Goal: Transaction & Acquisition: Book appointment/travel/reservation

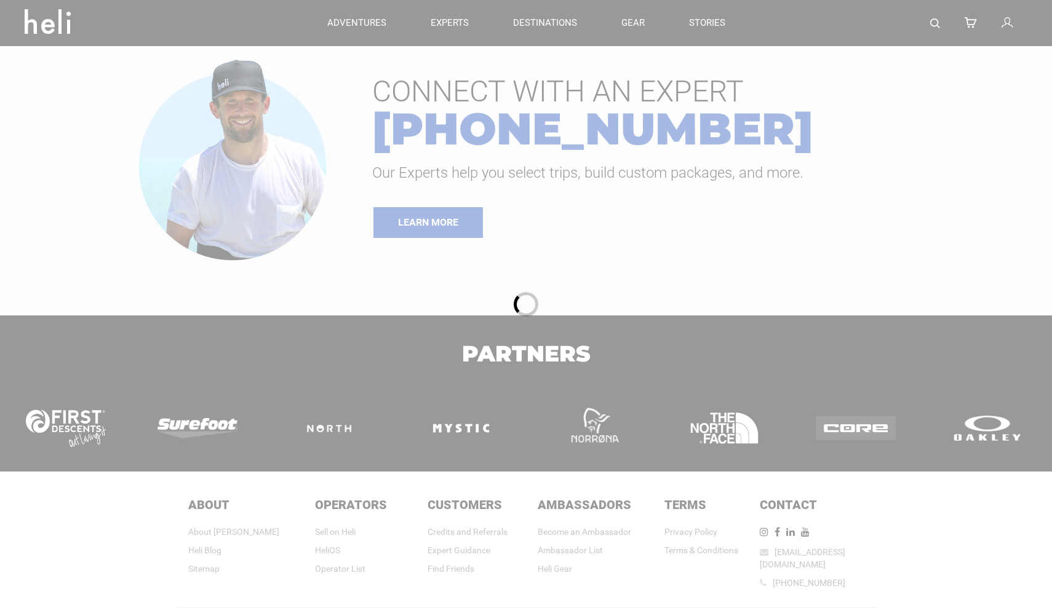
type input "Bike"
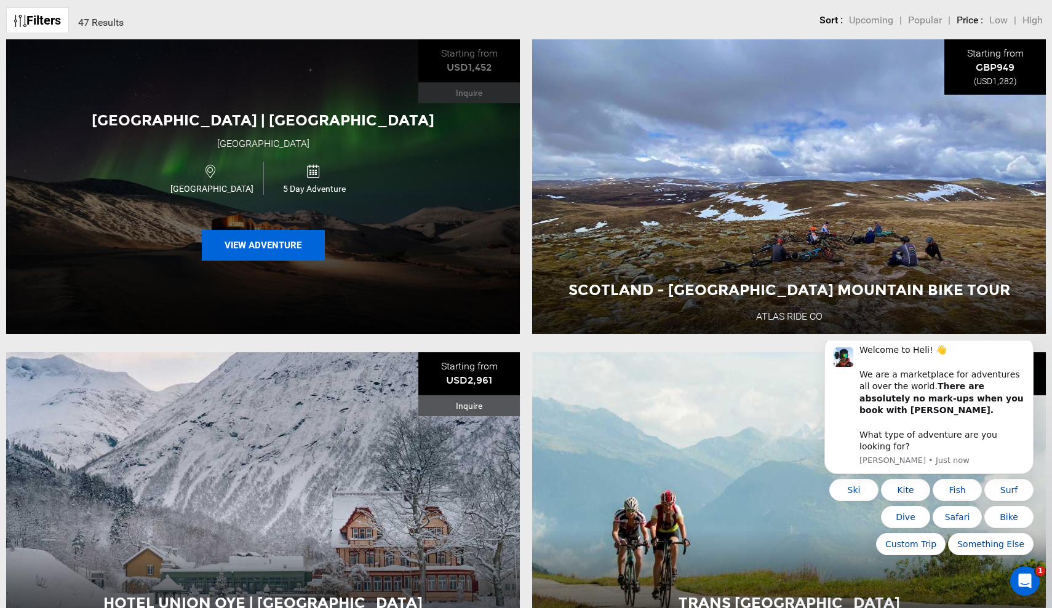
click at [290, 245] on button "View Adventure" at bounding box center [263, 245] width 123 height 31
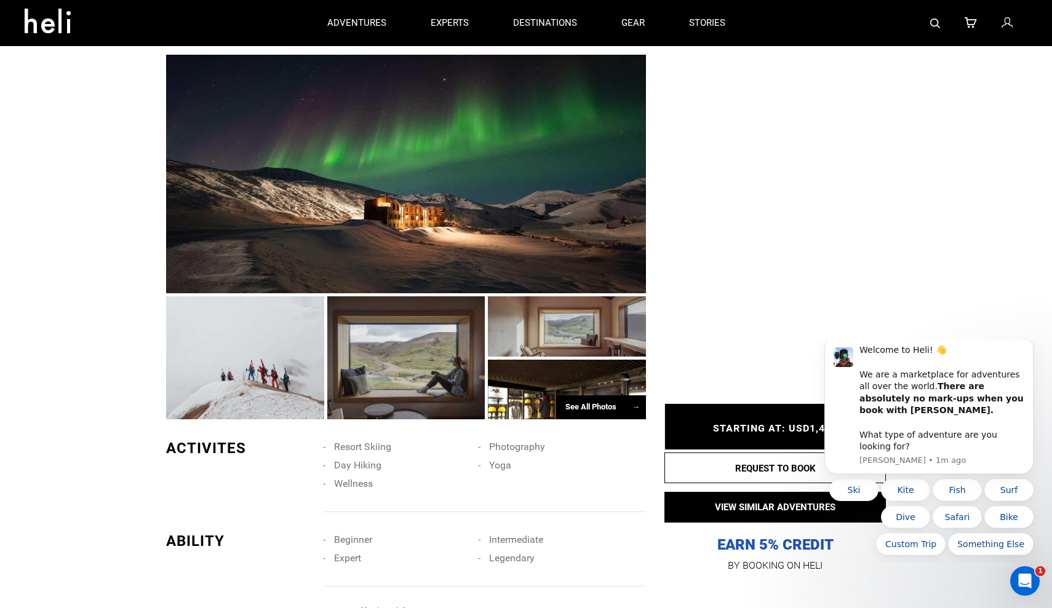
scroll to position [552, 0]
click at [635, 402] on span "→" at bounding box center [636, 406] width 8 height 9
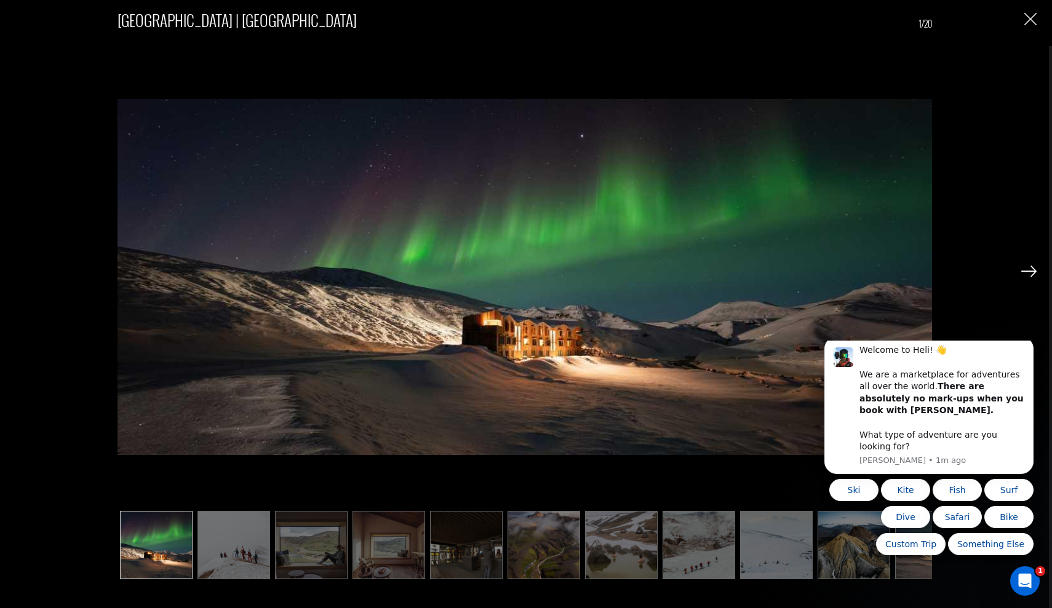
click at [1033, 271] on img at bounding box center [1028, 271] width 15 height 11
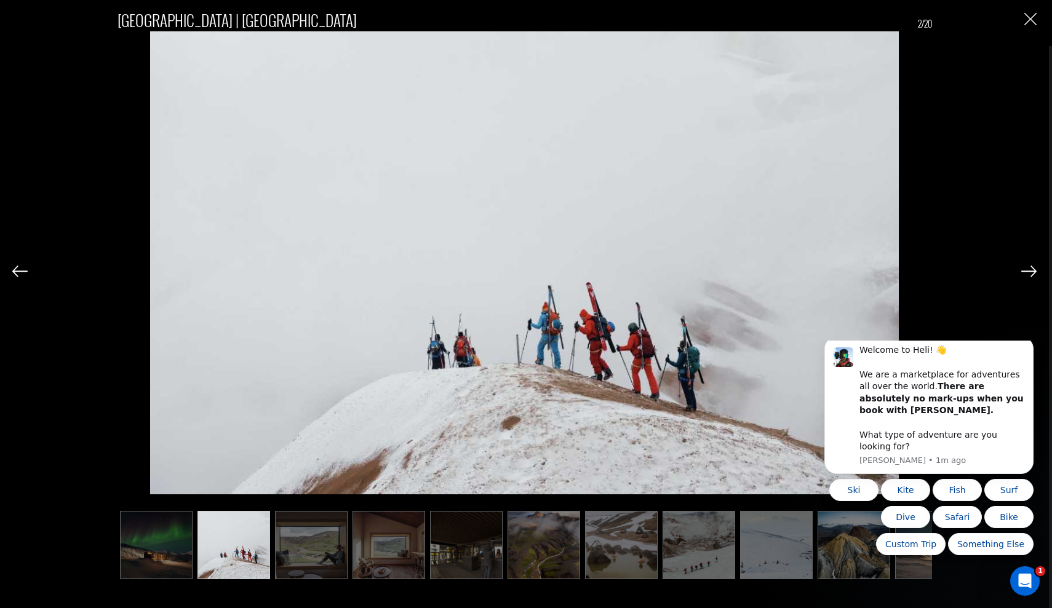
click at [1033, 271] on img at bounding box center [1028, 271] width 15 height 11
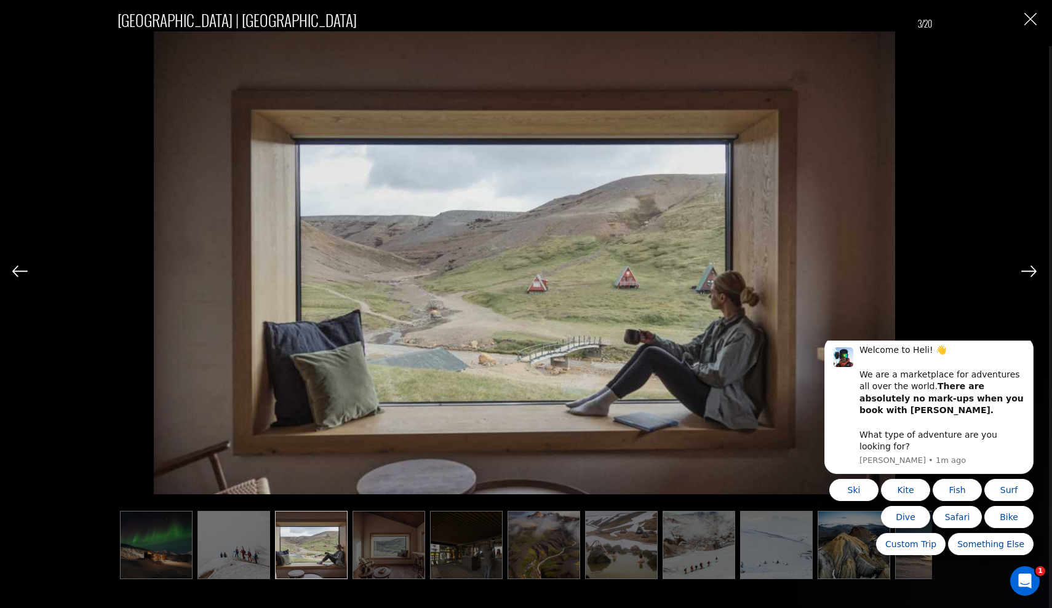
click at [1033, 271] on img at bounding box center [1028, 271] width 15 height 11
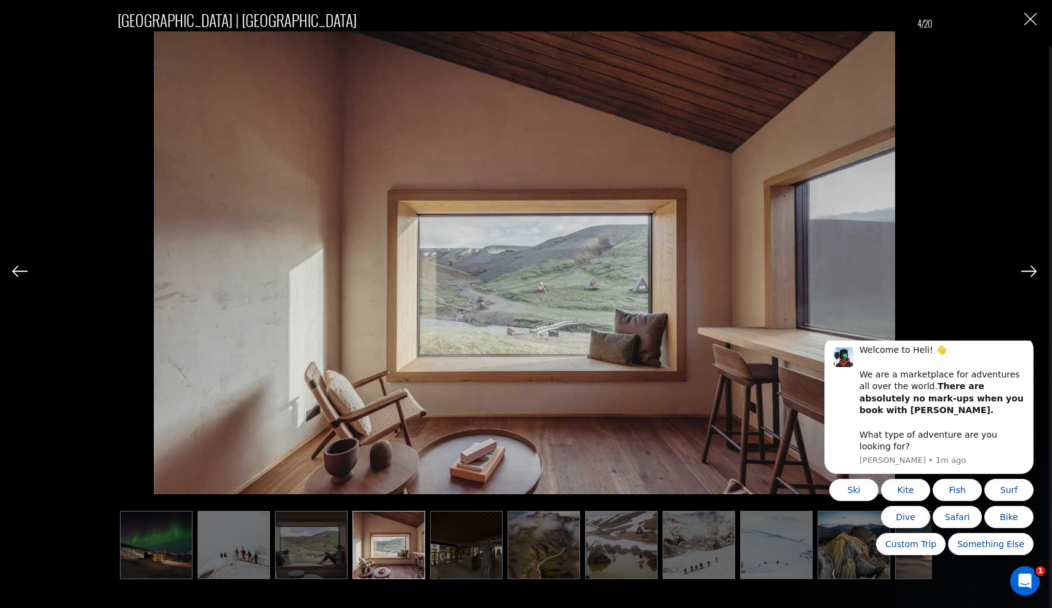
click at [1033, 271] on img at bounding box center [1028, 271] width 15 height 11
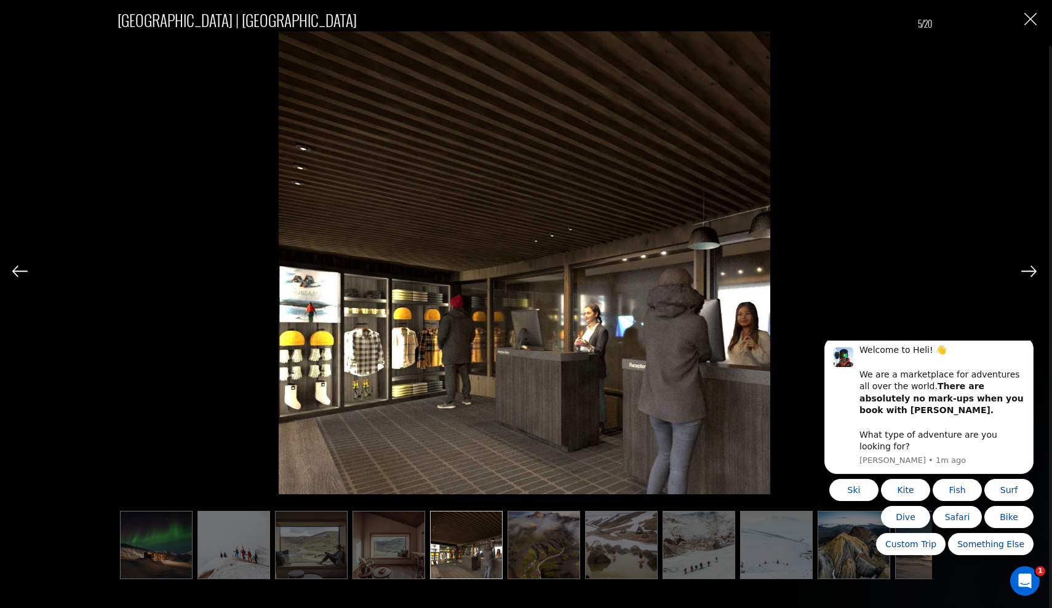
click at [1033, 271] on img at bounding box center [1028, 271] width 15 height 11
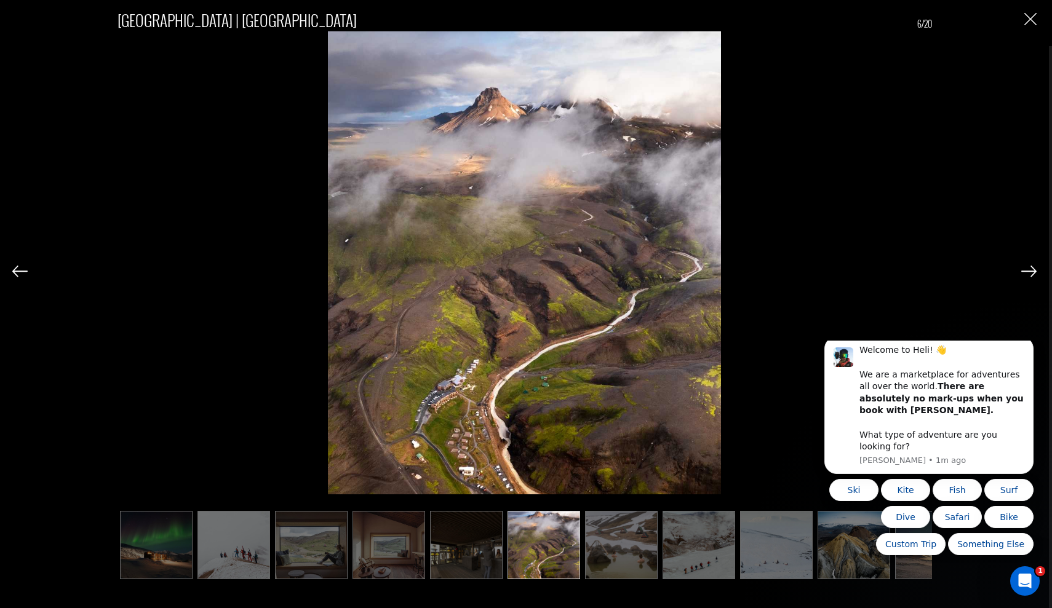
click at [1033, 271] on img at bounding box center [1028, 271] width 15 height 11
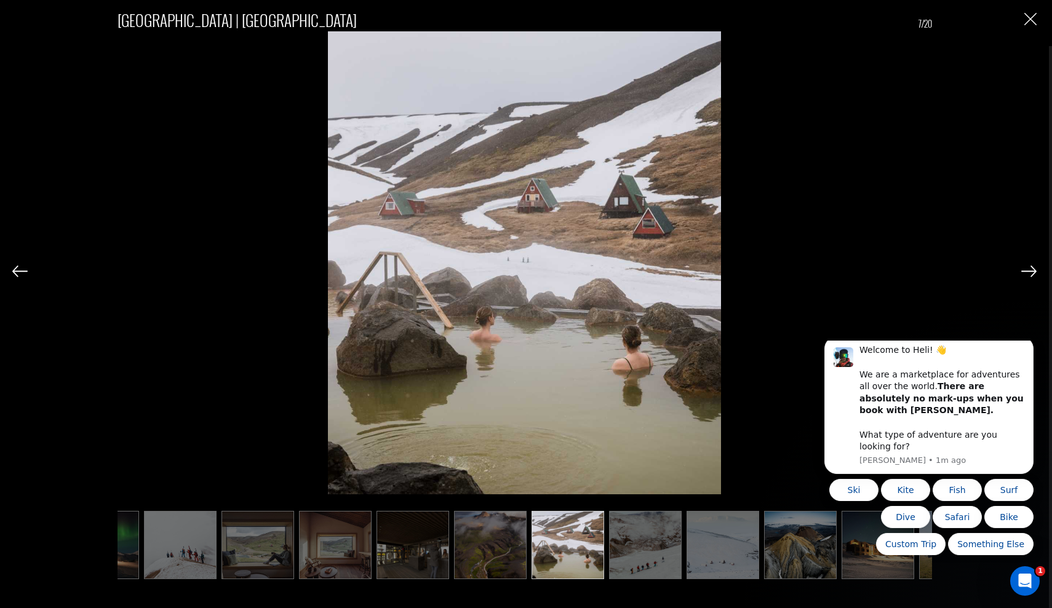
scroll to position [0, 62]
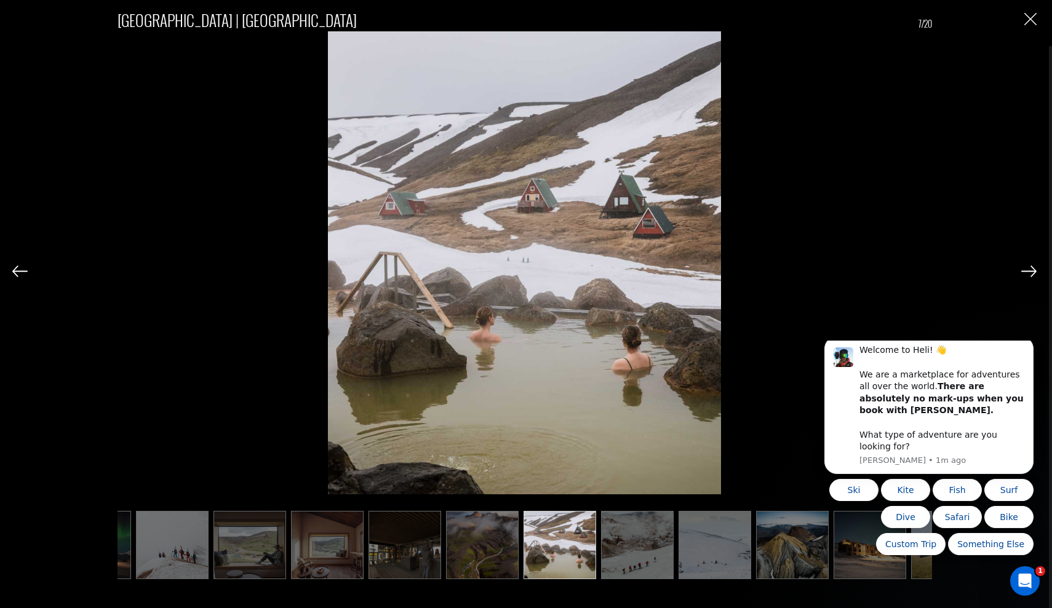
click at [1033, 271] on img at bounding box center [1028, 271] width 15 height 11
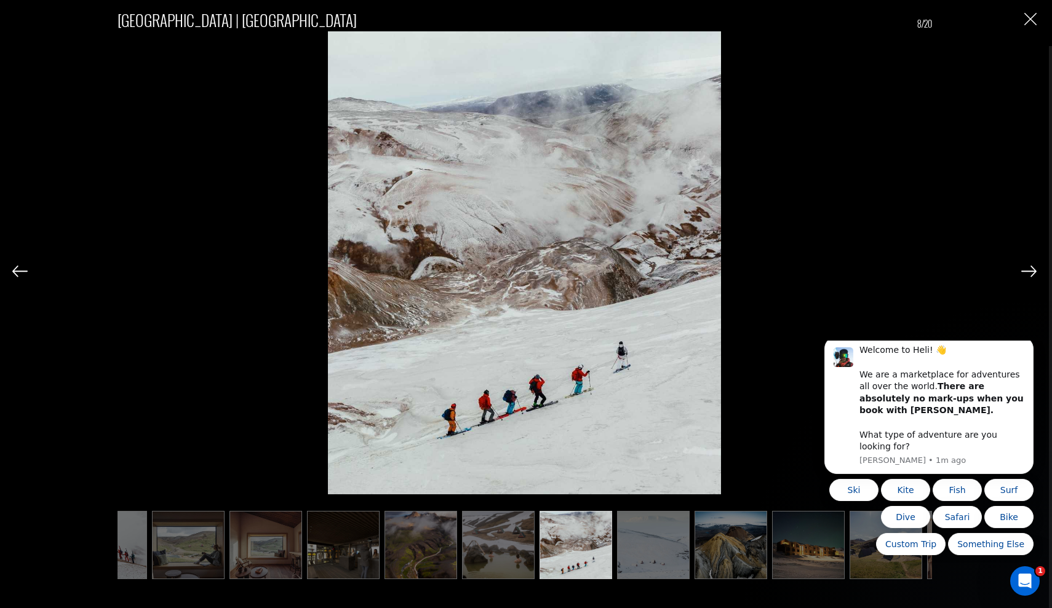
click at [1033, 271] on img at bounding box center [1028, 271] width 15 height 11
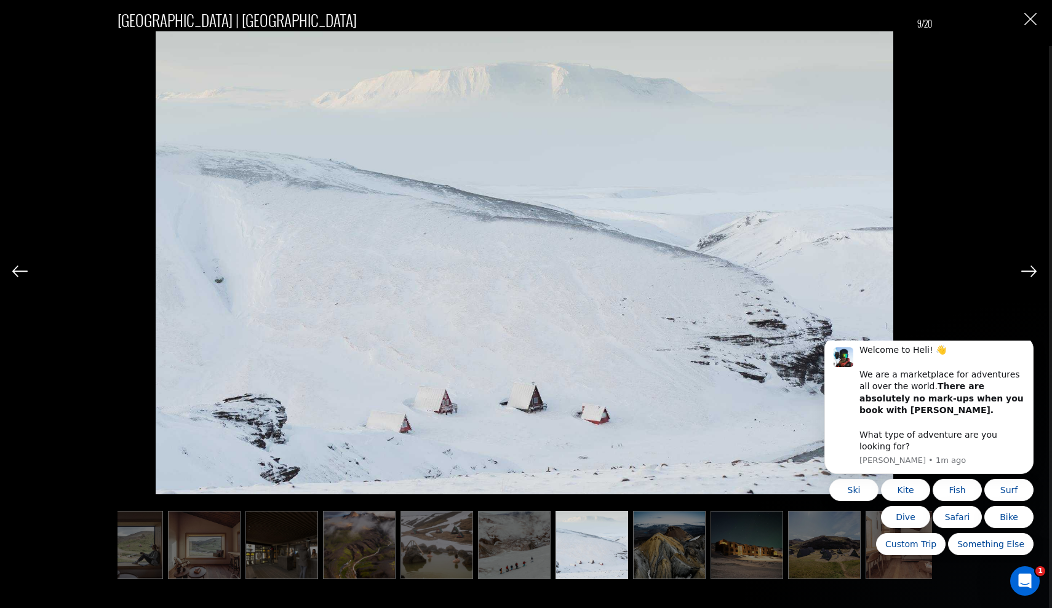
click at [1033, 271] on img at bounding box center [1028, 271] width 15 height 11
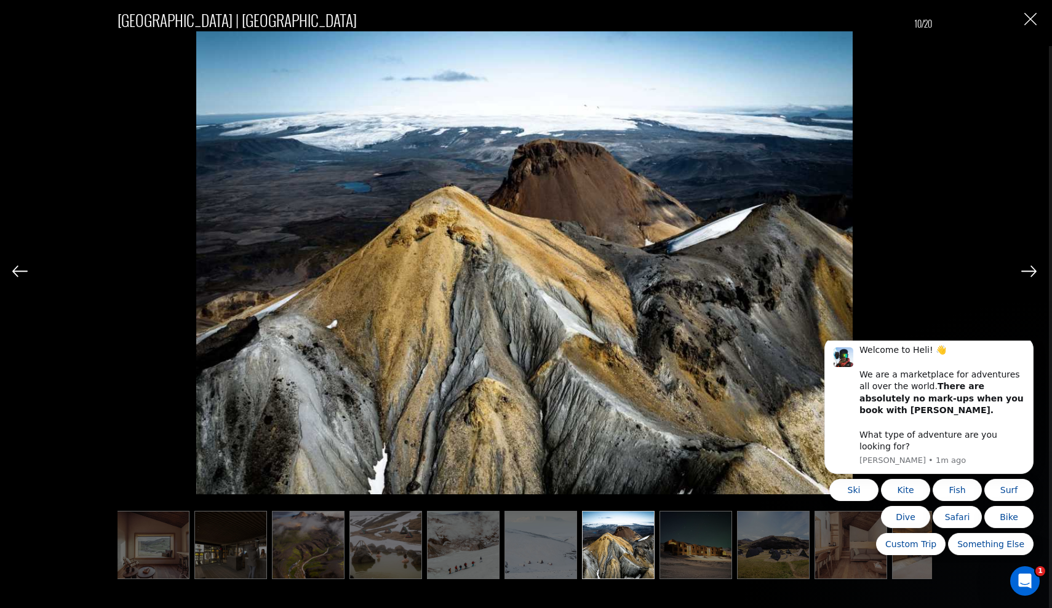
scroll to position [0, 246]
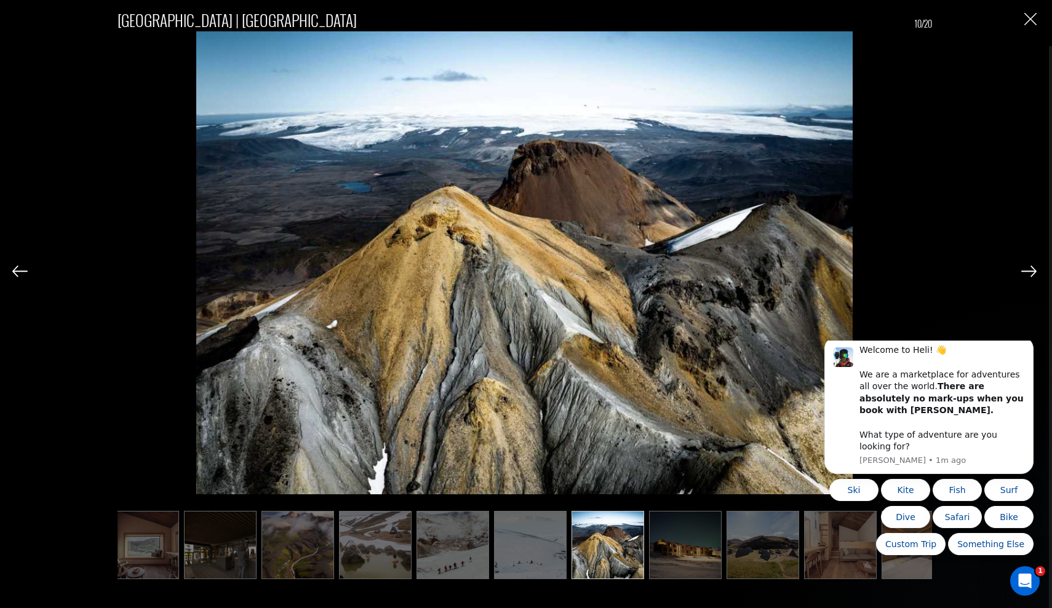
click at [1032, 268] on img at bounding box center [1028, 271] width 15 height 11
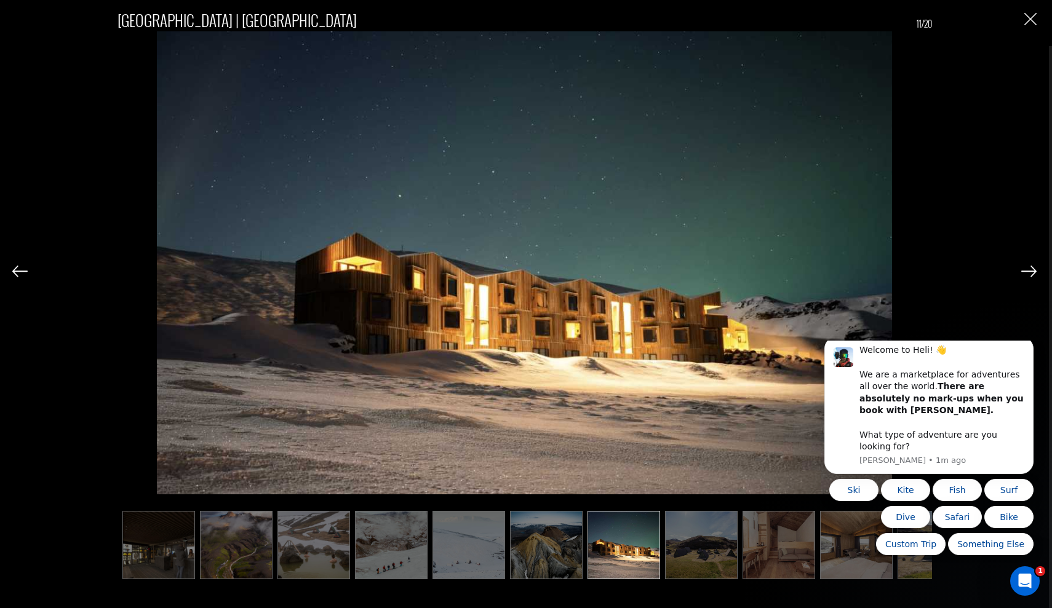
click at [1032, 268] on img at bounding box center [1028, 271] width 15 height 11
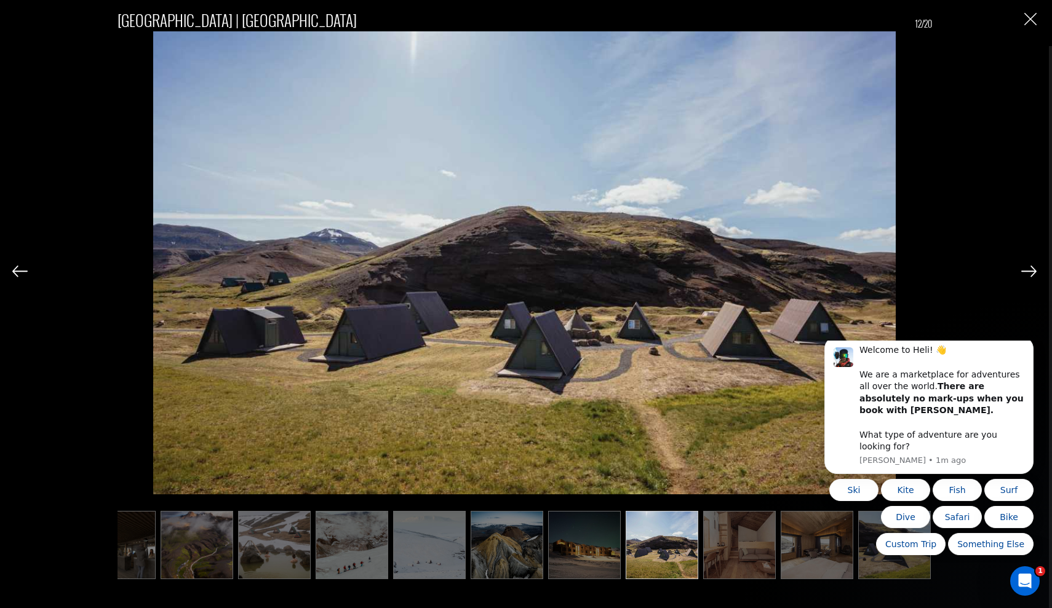
click at [1032, 268] on img at bounding box center [1028, 271] width 15 height 11
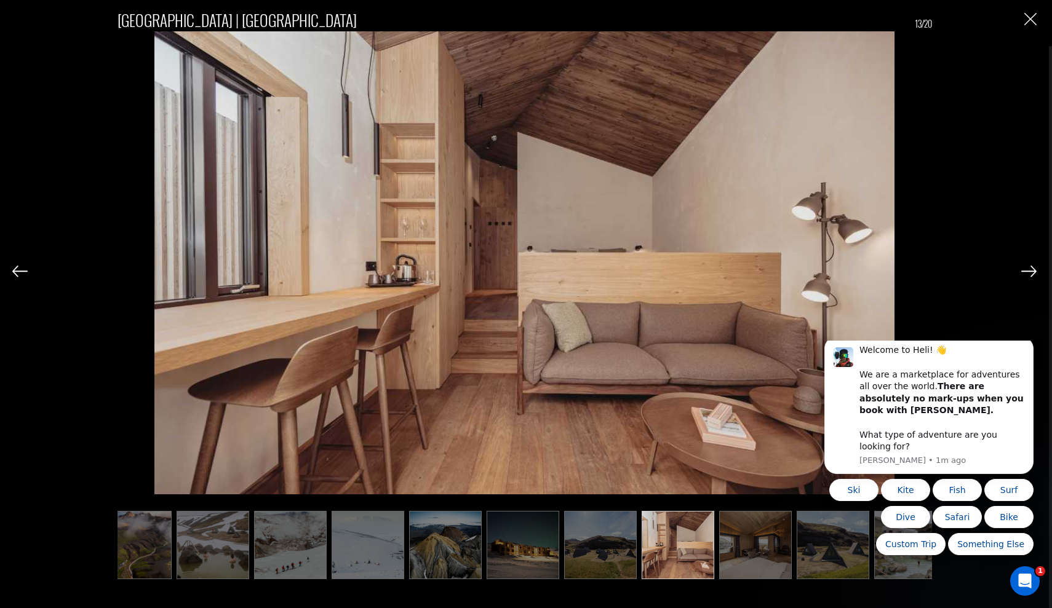
click at [1031, 268] on img at bounding box center [1028, 271] width 15 height 11
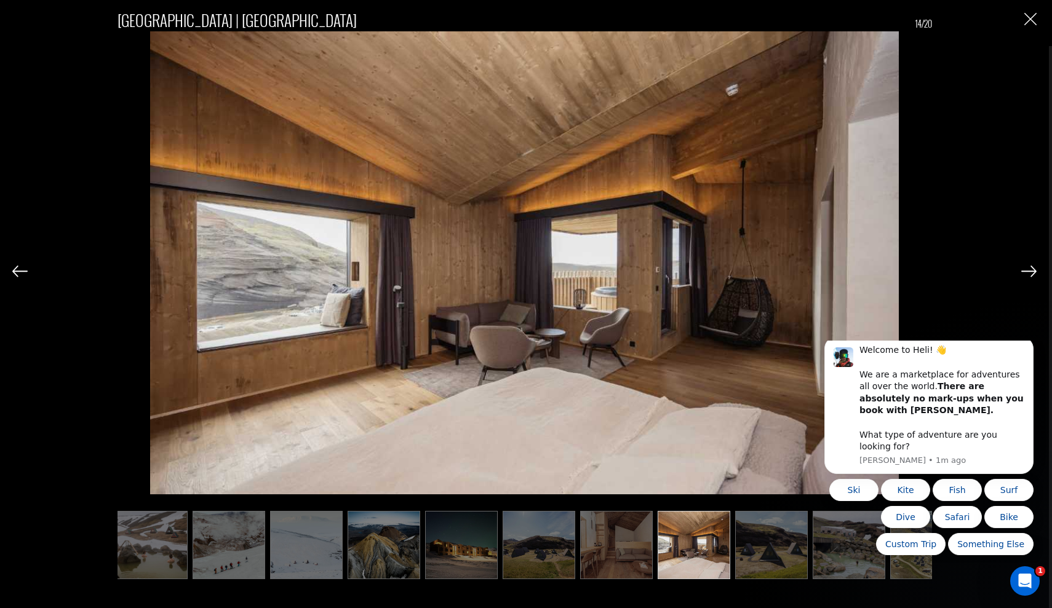
scroll to position [0, 470]
click at [1031, 268] on img at bounding box center [1028, 271] width 15 height 11
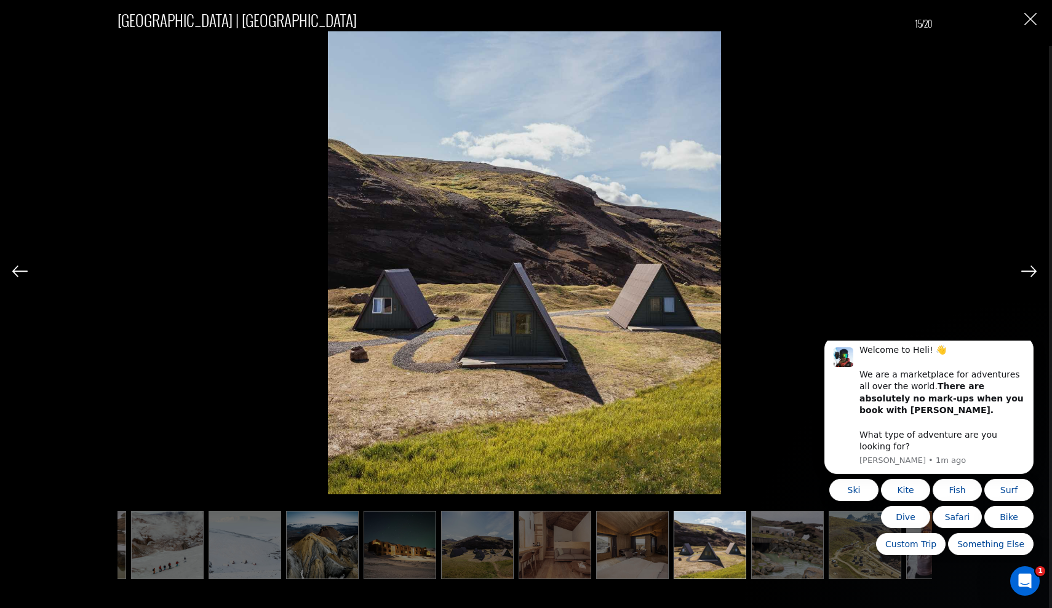
click at [1031, 268] on img at bounding box center [1028, 271] width 15 height 11
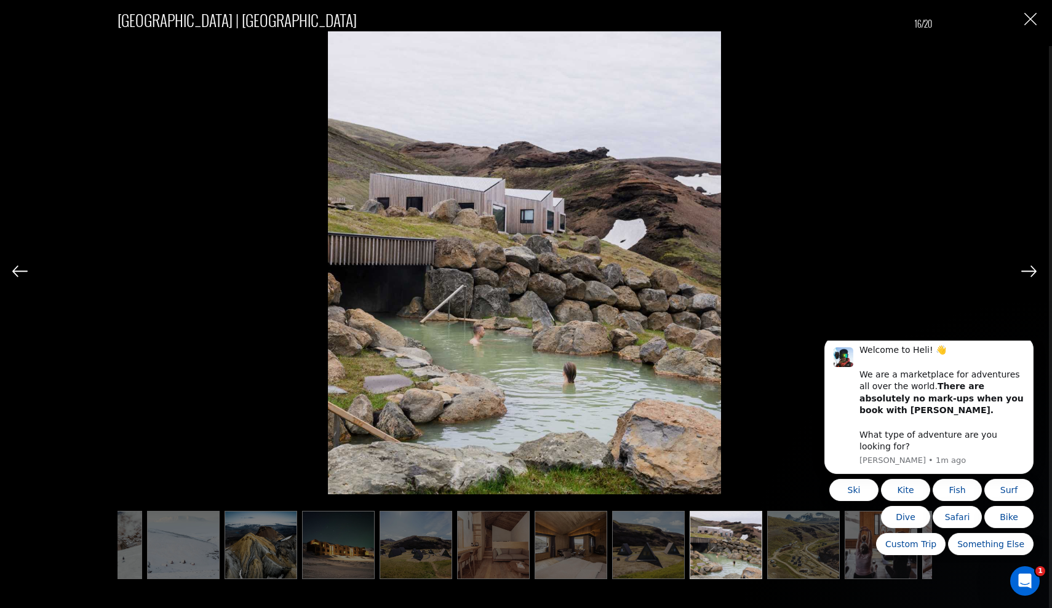
click at [1031, 268] on img at bounding box center [1028, 271] width 15 height 11
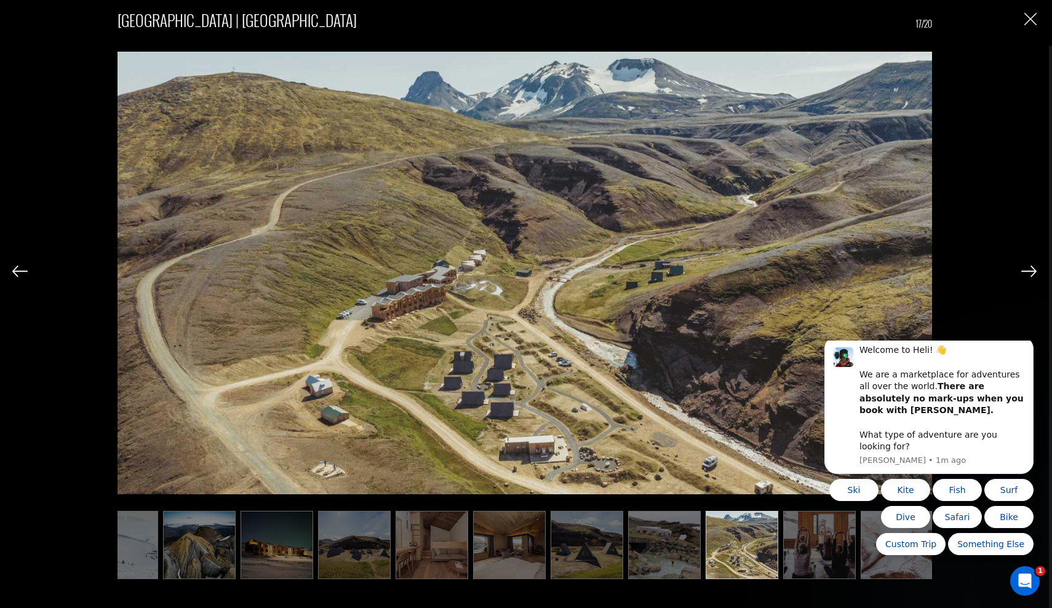
click at [1031, 268] on img at bounding box center [1028, 271] width 15 height 11
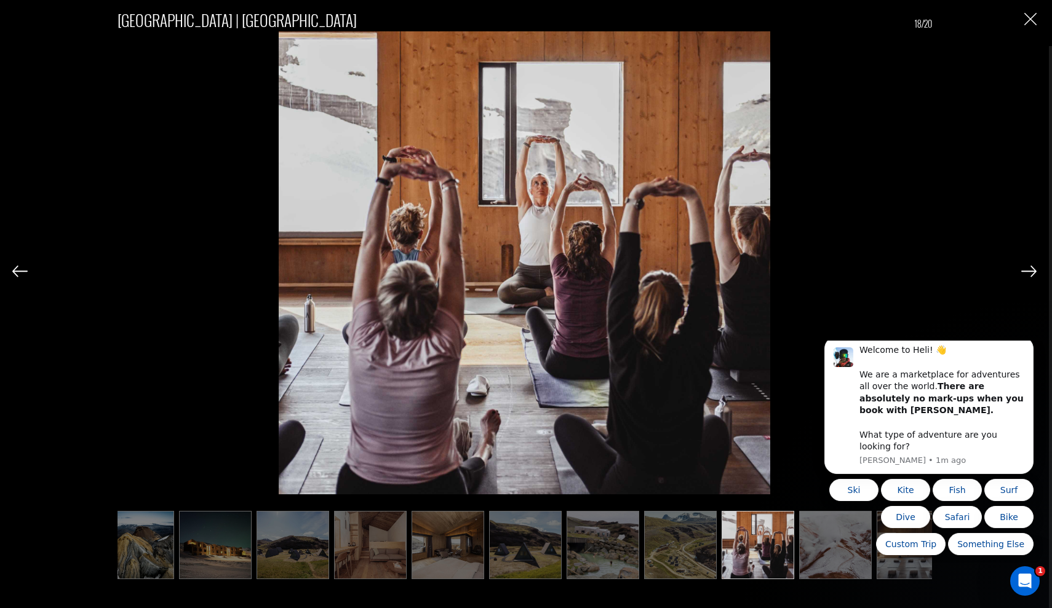
click at [1031, 268] on img at bounding box center [1028, 271] width 15 height 11
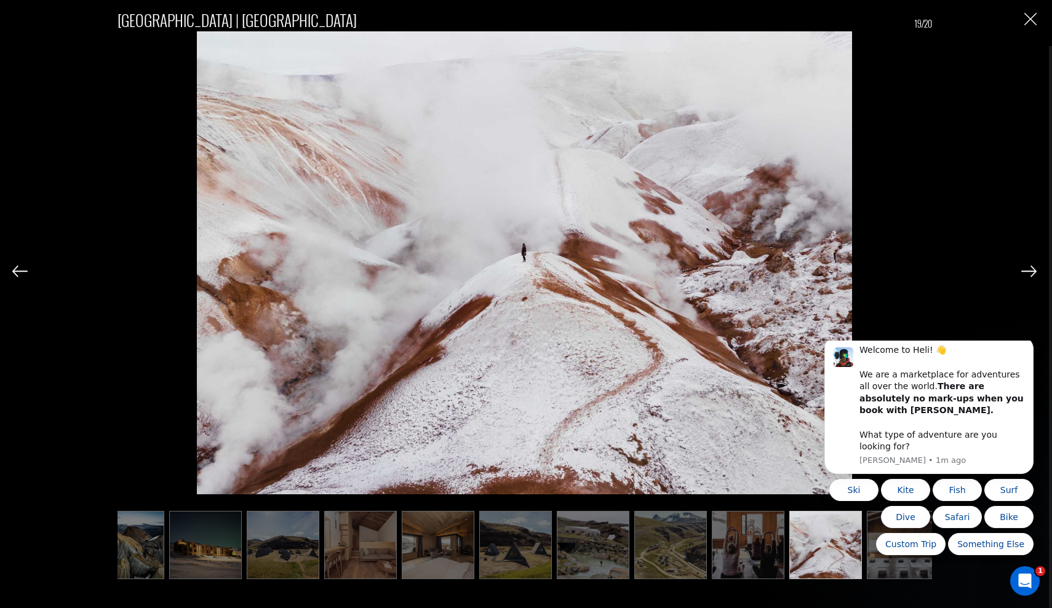
scroll to position [0, 736]
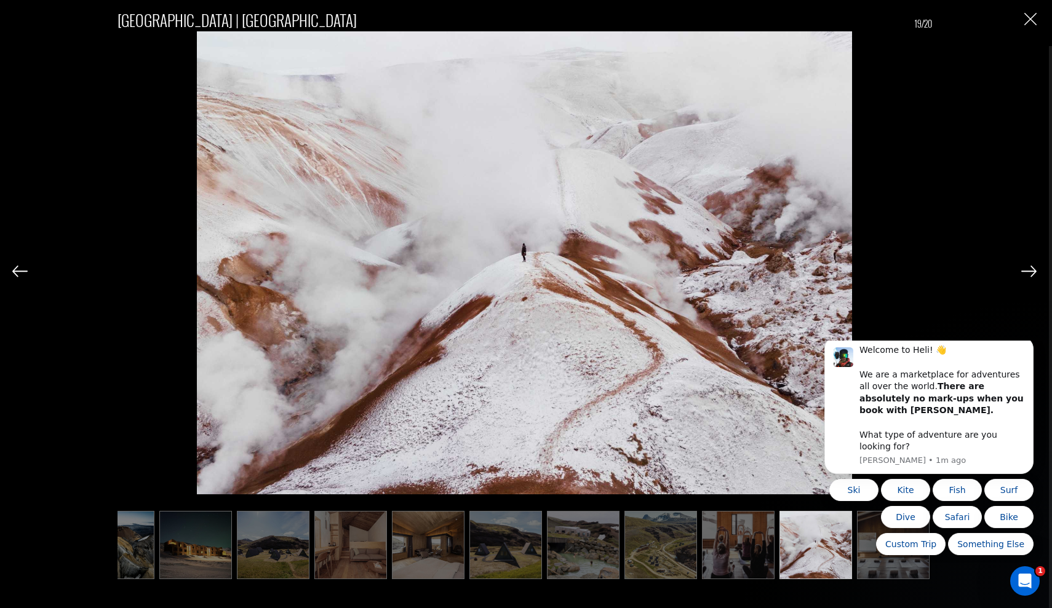
click at [1031, 268] on img at bounding box center [1028, 271] width 15 height 11
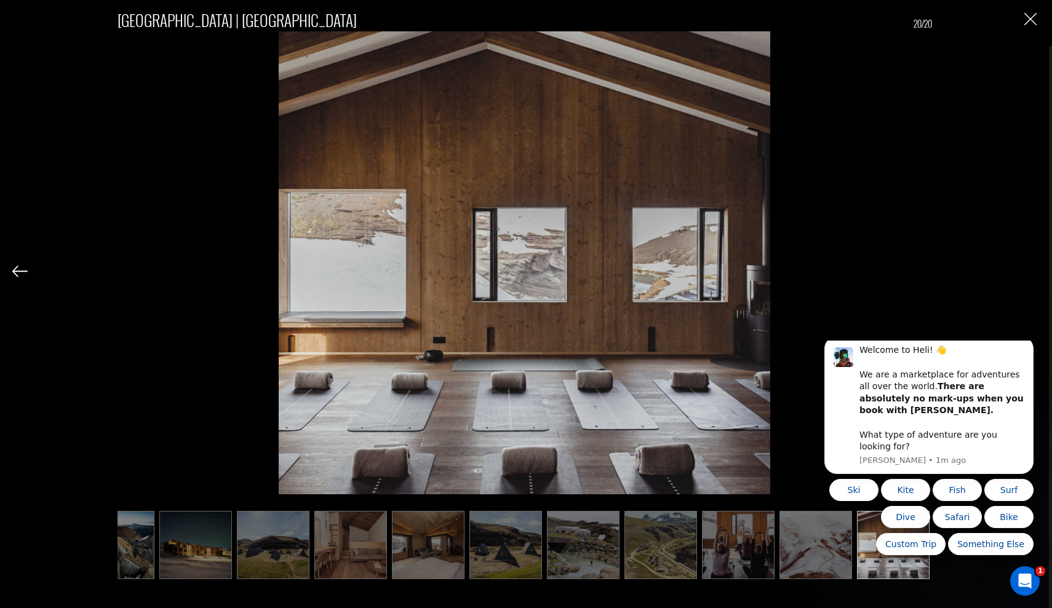
click at [1033, 14] on img "Close" at bounding box center [1030, 19] width 12 height 12
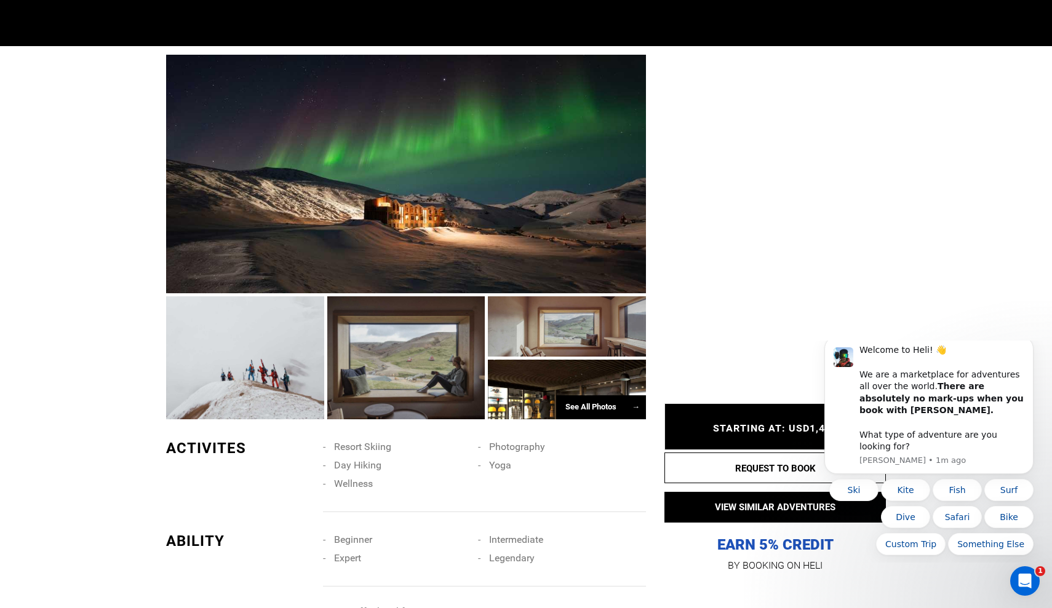
scroll to position [0, 0]
type input "Bike"
